Goal: Task Accomplishment & Management: Use online tool/utility

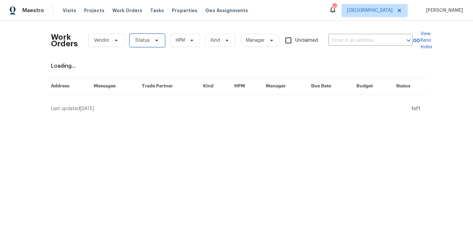
click at [151, 42] on span "Status" at bounding box center [147, 40] width 35 height 13
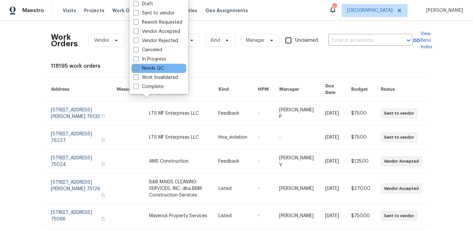
click at [156, 67] on label "Needs QC" at bounding box center [148, 68] width 31 height 7
click at [138, 67] on input "Needs QC" at bounding box center [135, 67] width 4 height 4
checkbox input "true"
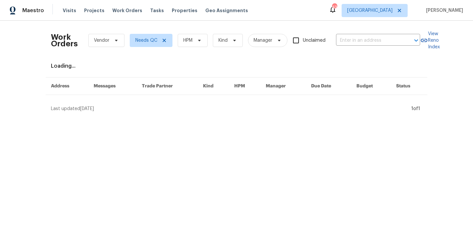
click at [182, 48] on div "Work Orders Vendor Needs QC HPM Kind Manager Unclaimed ​" at bounding box center [236, 40] width 370 height 29
click at [188, 45] on span "HPM" at bounding box center [193, 40] width 30 height 13
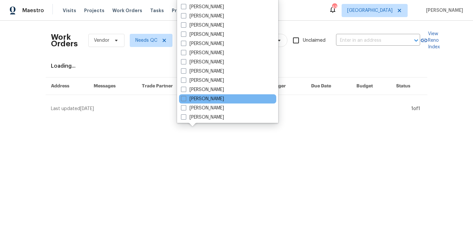
scroll to position [53, 0]
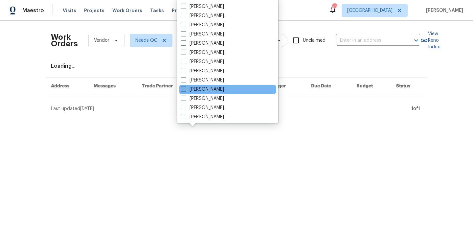
click at [214, 89] on label "[PERSON_NAME]" at bounding box center [202, 89] width 43 height 7
click at [185, 89] on input "[PERSON_NAME]" at bounding box center [183, 88] width 4 height 4
checkbox input "true"
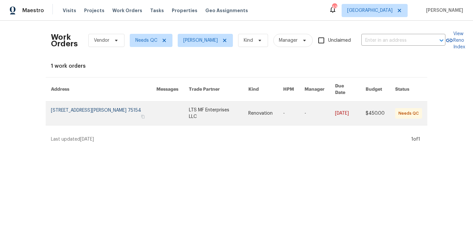
click at [95, 107] on link at bounding box center [104, 114] width 106 height 24
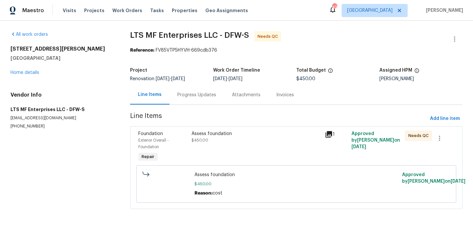
click at [201, 135] on div "Assess foundation" at bounding box center [257, 134] width 130 height 7
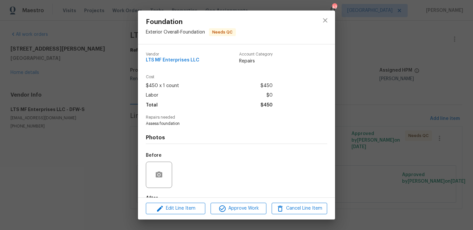
scroll to position [40, 0]
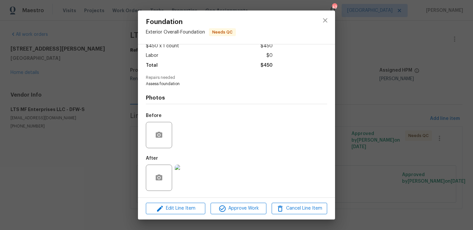
click at [186, 178] on img at bounding box center [188, 178] width 26 height 26
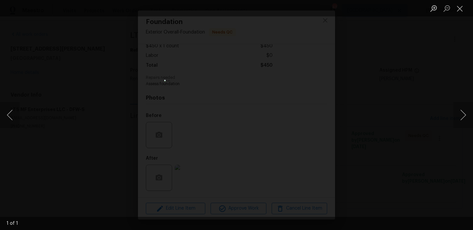
click at [371, 153] on div "Lightbox" at bounding box center [236, 115] width 473 height 230
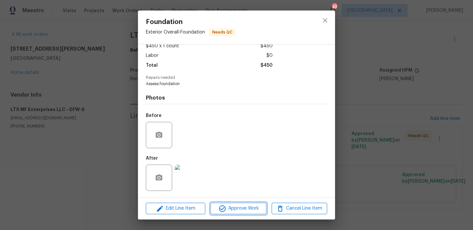
click at [231, 204] on span "Approve Work" at bounding box center [239, 208] width 52 height 8
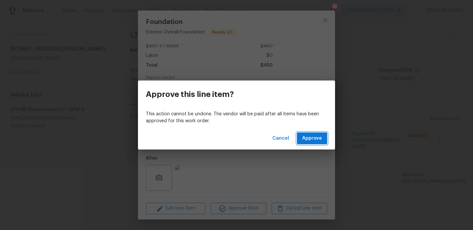
click at [316, 139] on span "Approve" at bounding box center [312, 138] width 20 height 8
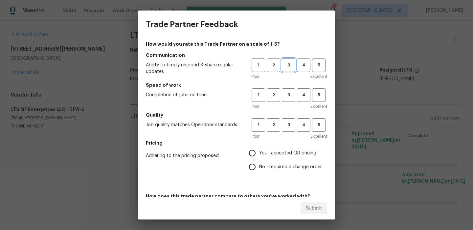
click at [291, 66] on span "3" at bounding box center [289, 65] width 12 height 8
click at [290, 88] on h5 "Speed of work" at bounding box center [236, 85] width 181 height 7
click at [290, 96] on span "3" at bounding box center [289, 95] width 12 height 8
click at [288, 130] on button "3" at bounding box center [288, 124] width 13 height 13
click at [274, 151] on span "Yes - accepted OD pricing" at bounding box center [287, 153] width 57 height 7
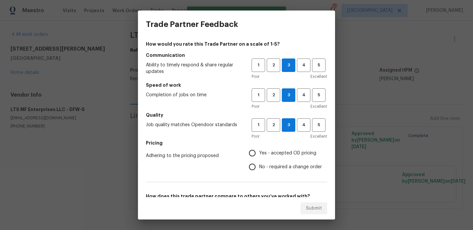
click at [259, 151] on input "Yes - accepted OD pricing" at bounding box center [253, 153] width 14 height 14
radio input "true"
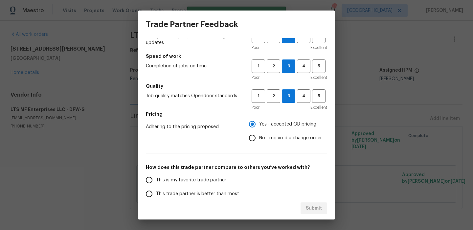
scroll to position [51, 0]
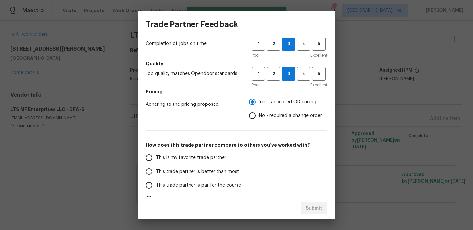
click at [208, 171] on span "This trade partner is better than most" at bounding box center [197, 171] width 83 height 7
click at [156, 171] on input "This trade partner is better than most" at bounding box center [149, 172] width 14 height 14
radio input "false"
click at [233, 185] on span "This trade partner is par for the course" at bounding box center [198, 185] width 85 height 7
click at [156, 185] on input "This trade partner is par for the course" at bounding box center [149, 186] width 14 height 14
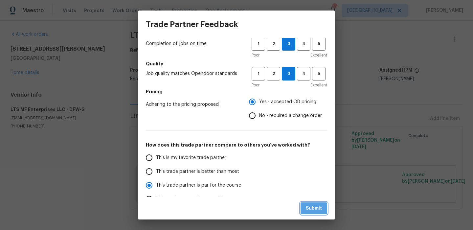
click at [319, 207] on span "Submit" at bounding box center [314, 208] width 16 height 8
radio input "true"
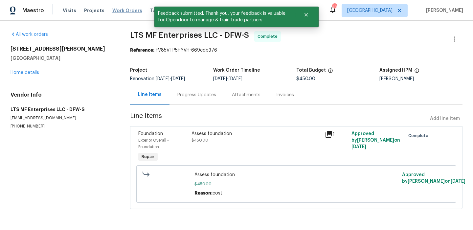
click at [123, 10] on span "Work Orders" at bounding box center [127, 10] width 30 height 7
